Goal: Task Accomplishment & Management: Manage account settings

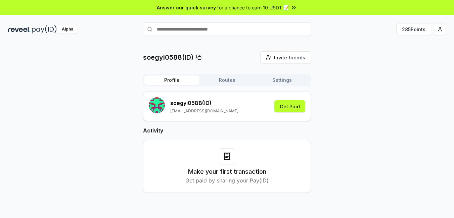
scroll to position [19, 0]
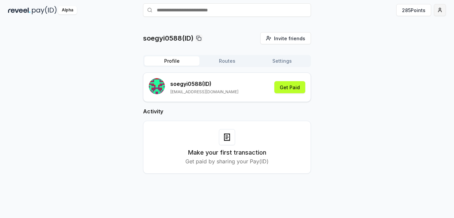
click at [443, 12] on html "Answer our quick survey for a chance to earn 10 USDT 📝 Alpha 285 Points soegyi0…" at bounding box center [227, 109] width 454 height 218
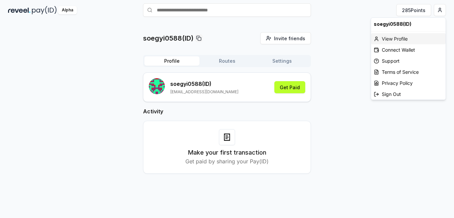
click at [401, 38] on div "View Profile" at bounding box center [408, 38] width 75 height 11
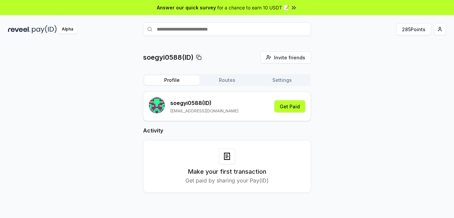
click at [227, 81] on button "Routes" at bounding box center [227, 80] width 55 height 9
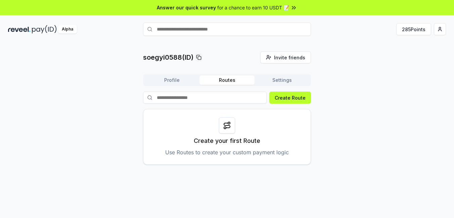
click at [225, 126] on icon at bounding box center [227, 126] width 8 height 8
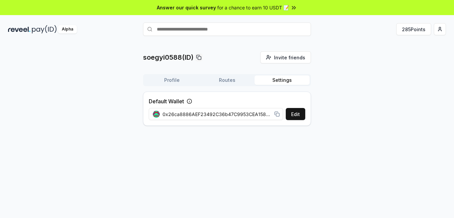
click at [286, 80] on button "Settings" at bounding box center [282, 80] width 55 height 9
click at [179, 82] on button "Profile" at bounding box center [171, 80] width 55 height 9
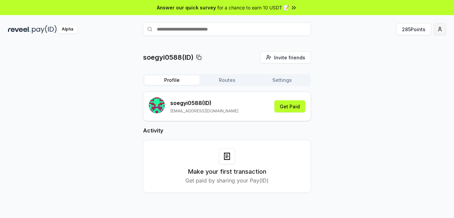
click at [440, 29] on html "Answer our quick survey for a chance to earn 10 USDT 📝 Alpha 285 Points soegyi0…" at bounding box center [227, 109] width 454 height 218
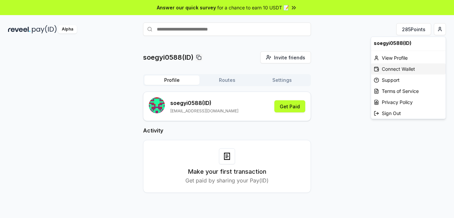
click at [411, 68] on div "Connect Wallet" at bounding box center [408, 68] width 75 height 11
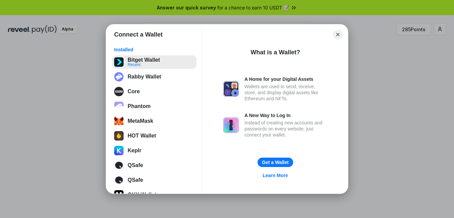
click at [164, 65] on button "Bitget Wallet Recent" at bounding box center [154, 61] width 84 height 13
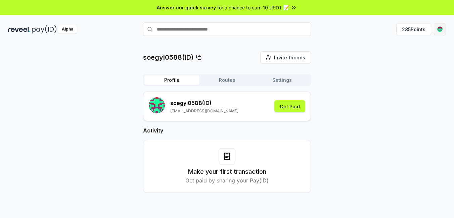
click at [438, 28] on html "Answer our quick survey for a chance to earn 10 USDT 📝 Alpha 285 Points soegyi0…" at bounding box center [227, 109] width 454 height 218
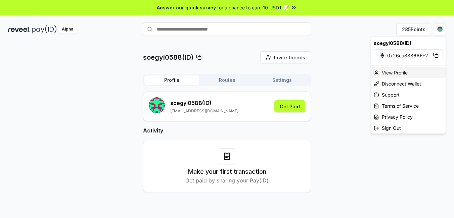
click at [411, 73] on div "View Profile" at bounding box center [408, 72] width 75 height 11
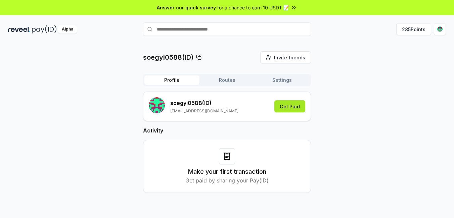
click at [296, 110] on button "Get Paid" at bounding box center [289, 106] width 31 height 12
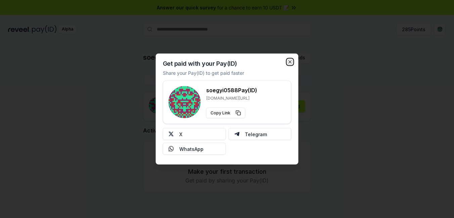
click at [292, 62] on icon "button" at bounding box center [290, 61] width 5 height 5
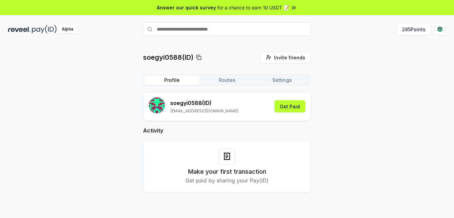
click at [240, 82] on button "Routes" at bounding box center [227, 80] width 55 height 9
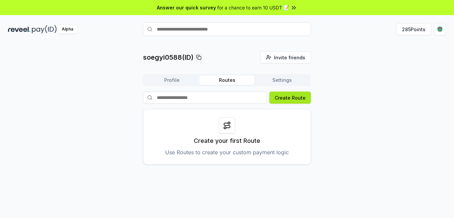
click at [287, 96] on button "Create Route" at bounding box center [290, 98] width 42 height 12
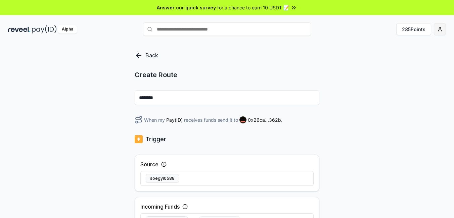
click at [439, 28] on html "Answer our quick survey for a chance to earn 10 USDT 📝 Alpha 285 Points Back Cr…" at bounding box center [227, 109] width 454 height 218
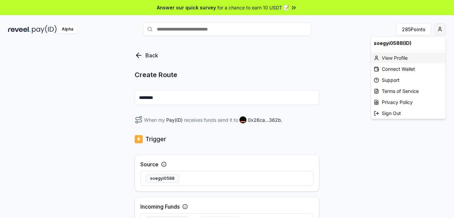
click at [408, 63] on div "View Profile" at bounding box center [408, 57] width 75 height 11
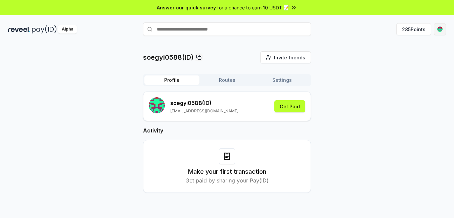
click at [440, 30] on html "Answer our quick survey for a chance to earn 10 USDT 📝 Alpha 285 Points soegyi0…" at bounding box center [227, 109] width 454 height 218
